Goal: Task Accomplishment & Management: Use online tool/utility

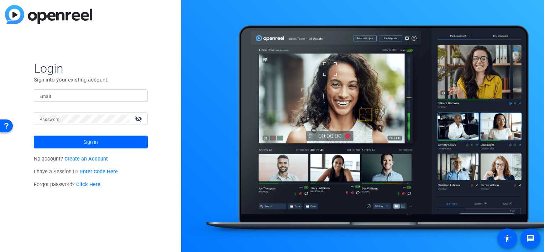
click at [79, 96] on input "Email" at bounding box center [91, 96] width 103 height 9
type input "[PERSON_NAME][EMAIL_ADDRESS][PERSON_NAME][DOMAIN_NAME]"
click at [34, 136] on button "Sign in" at bounding box center [91, 142] width 114 height 13
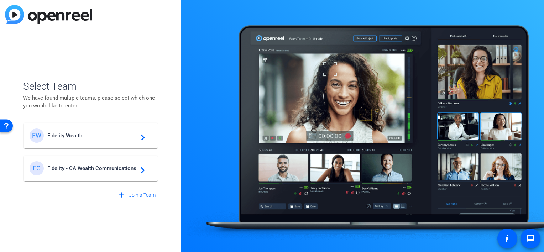
click at [98, 137] on span "Fidelity Wealth" at bounding box center [91, 135] width 89 height 6
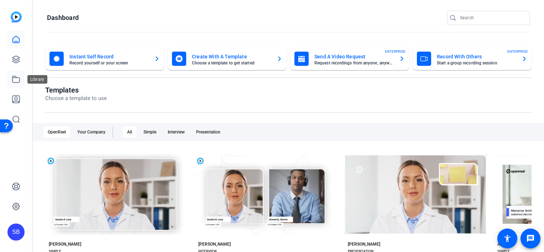
click at [19, 77] on icon at bounding box center [16, 79] width 9 height 9
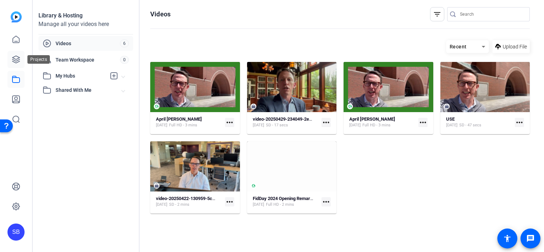
click at [19, 62] on icon at bounding box center [16, 59] width 9 height 9
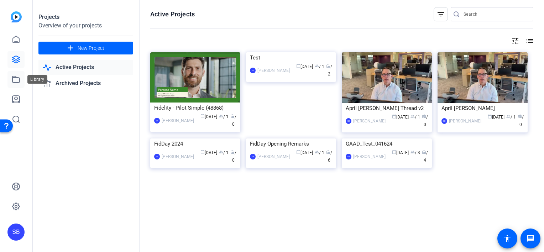
click at [16, 82] on icon at bounding box center [16, 79] width 9 height 9
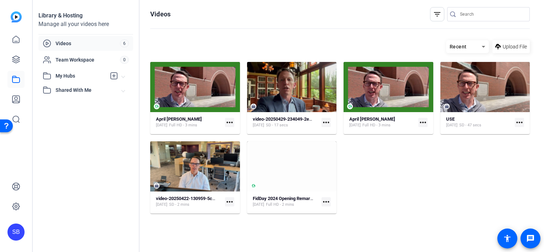
click at [96, 43] on span "Videos" at bounding box center [88, 43] width 64 height 7
click at [13, 40] on icon at bounding box center [16, 39] width 9 height 9
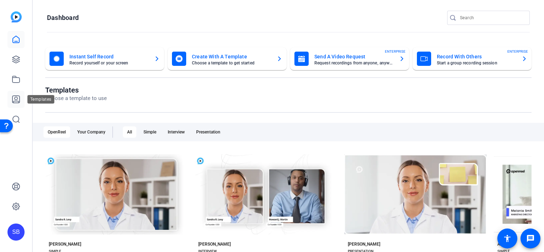
click at [20, 100] on icon at bounding box center [15, 99] width 7 height 7
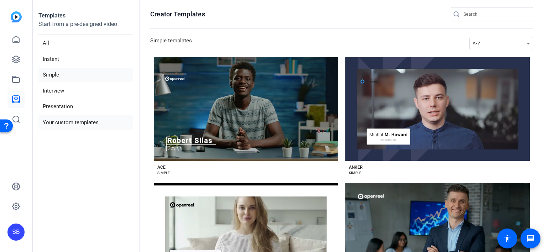
click at [67, 121] on li "Your custom templates" at bounding box center [85, 122] width 95 height 15
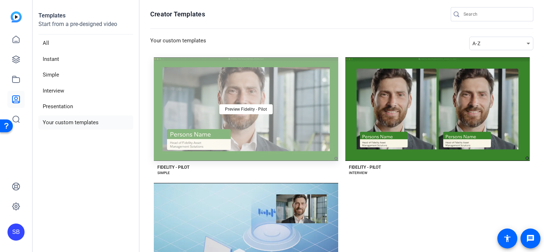
click at [288, 125] on div "Preview Fidelity - Pilot" at bounding box center [246, 109] width 184 height 104
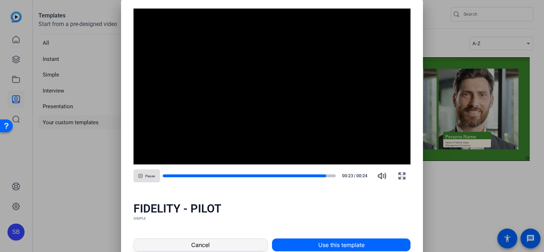
click at [230, 248] on span at bounding box center [201, 244] width 134 height 17
